Goal: Check status: Check status

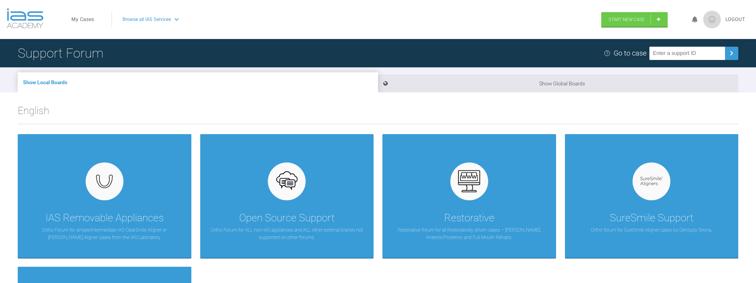
click at [86, 18] on link "My Cases" at bounding box center [82, 20] width 23 height 8
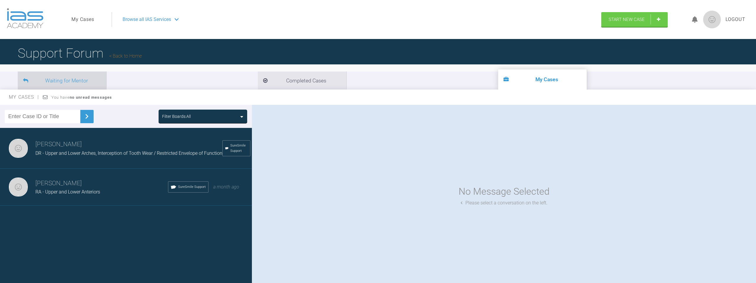
click at [84, 83] on li "Waiting for Mentor" at bounding box center [62, 80] width 89 height 18
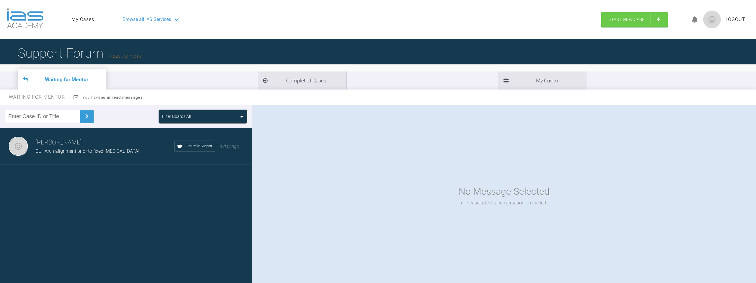
click at [138, 152] on div "CL - Arch alignment prior to fixed [MEDICAL_DATA]" at bounding box center [104, 151] width 139 height 8
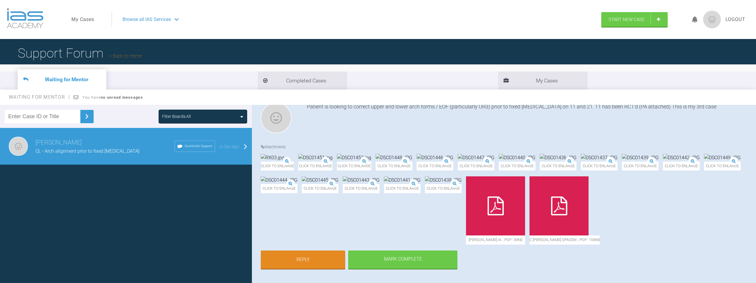
click at [80, 16] on link "My Cases" at bounding box center [82, 20] width 23 height 8
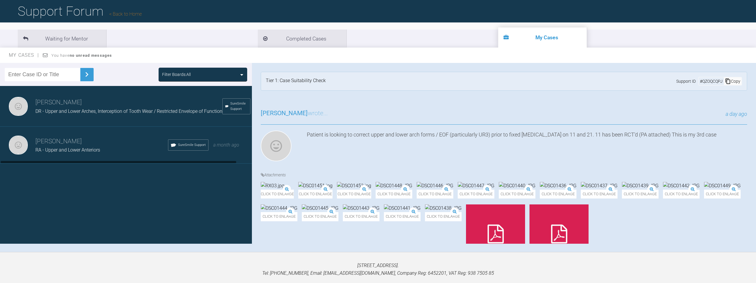
scroll to position [61, 0]
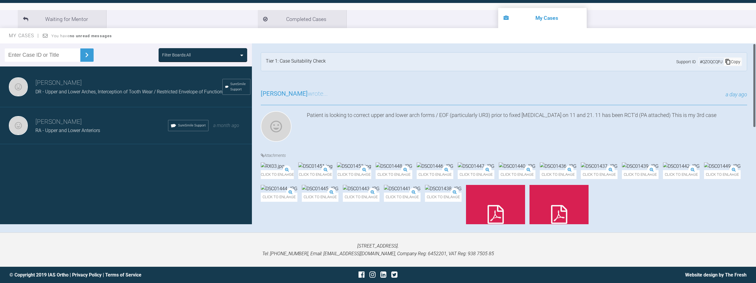
click at [371, 170] on img at bounding box center [354, 166] width 34 height 8
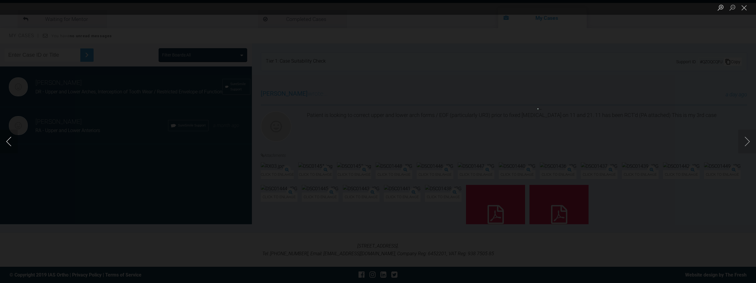
click at [9, 142] on button "Previous image" at bounding box center [9, 142] width 18 height 24
click at [746, 140] on button "Next image" at bounding box center [747, 142] width 18 height 24
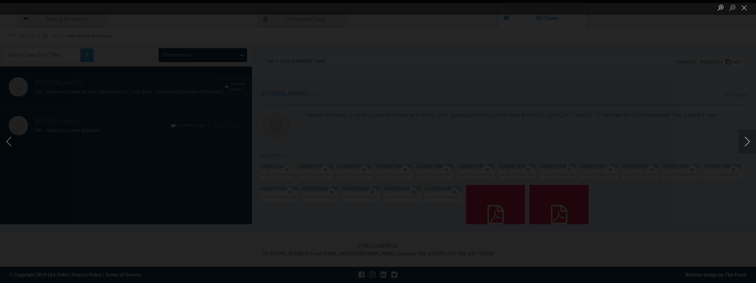
click at [746, 140] on button "Next image" at bounding box center [747, 142] width 18 height 24
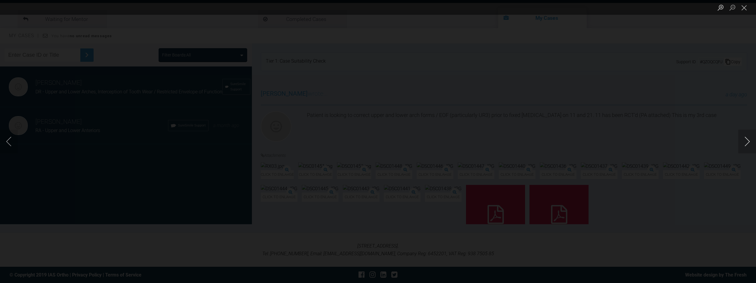
click at [746, 140] on button "Next image" at bounding box center [747, 142] width 18 height 24
click at [743, 8] on button "Close lightbox" at bounding box center [744, 7] width 12 height 10
